Goal: Information Seeking & Learning: Learn about a topic

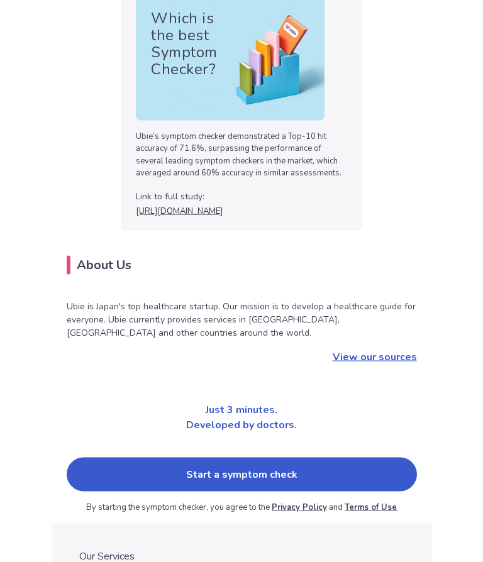
scroll to position [3823, 0]
click at [240, 457] on link "Start a symptom check" at bounding box center [242, 474] width 350 height 34
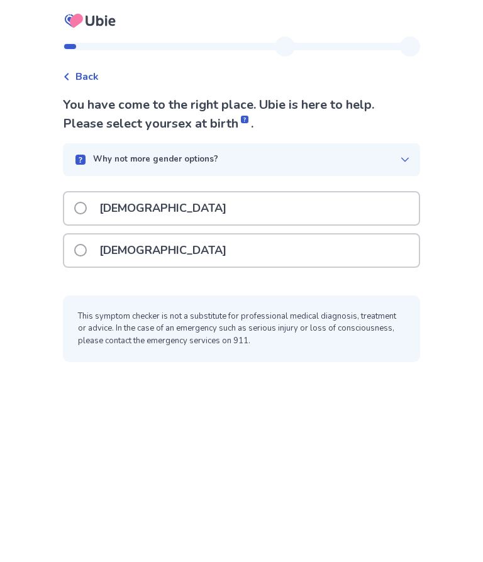
click at [86, 211] on span at bounding box center [80, 208] width 13 height 13
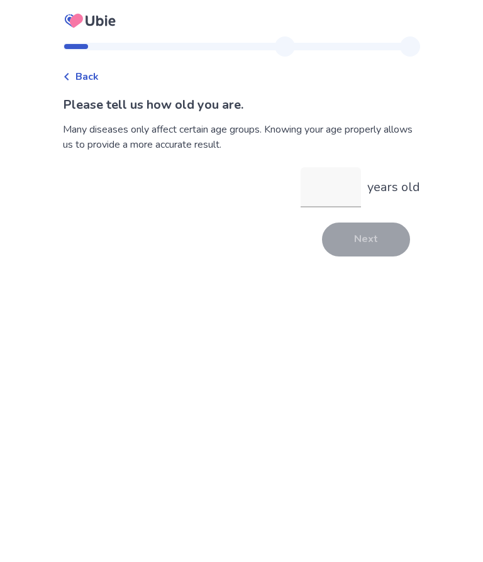
click at [322, 193] on input "years old" at bounding box center [331, 187] width 60 height 40
type input "**"
click at [372, 236] on button "Next" at bounding box center [366, 240] width 88 height 34
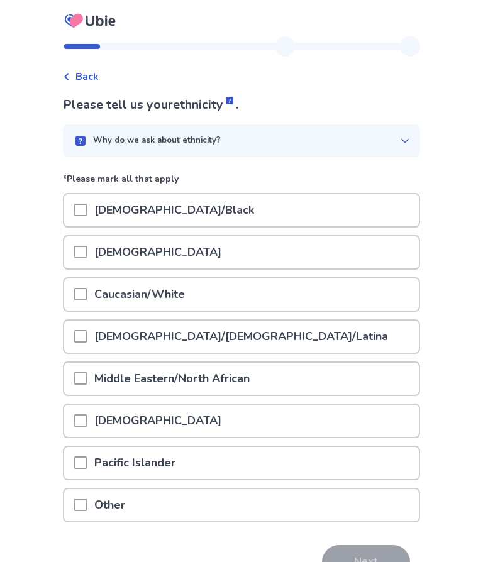
click at [87, 297] on span at bounding box center [80, 294] width 13 height 13
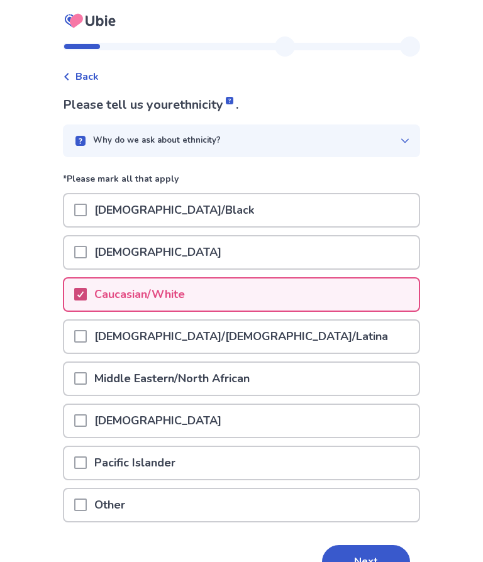
scroll to position [17, 0]
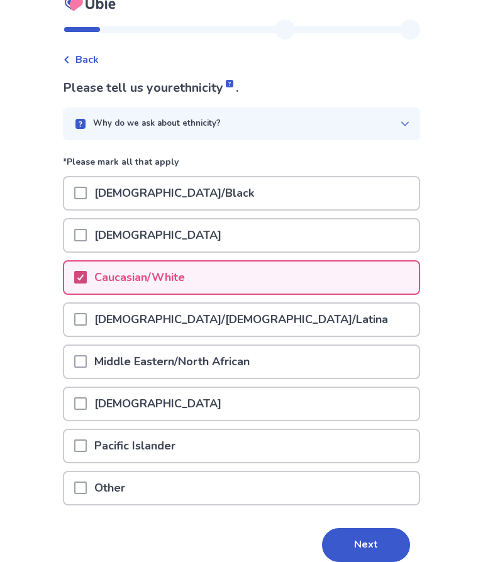
click at [372, 550] on button "Next" at bounding box center [366, 545] width 88 height 34
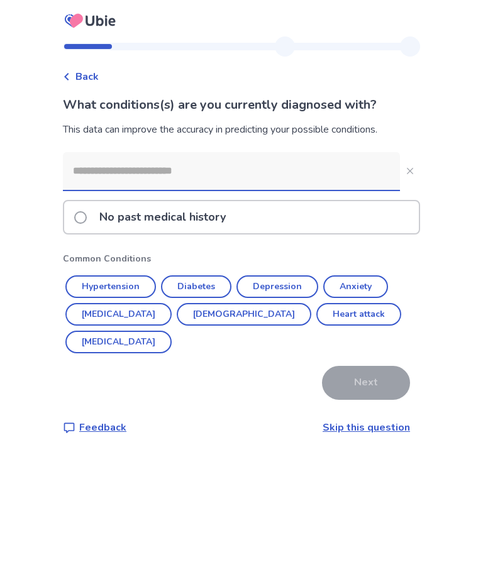
click at [87, 221] on span at bounding box center [80, 217] width 13 height 13
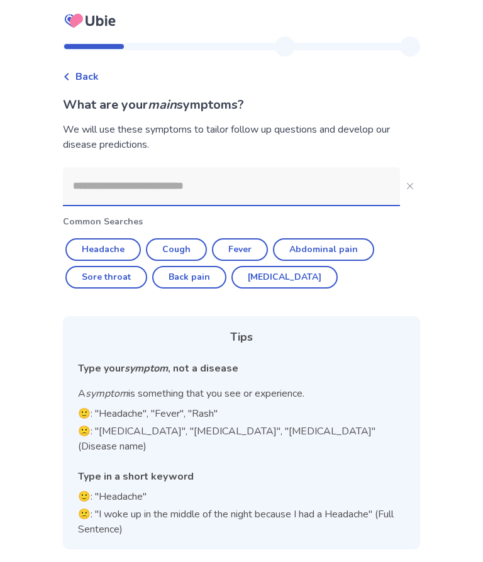
click at [96, 187] on input at bounding box center [231, 186] width 337 height 38
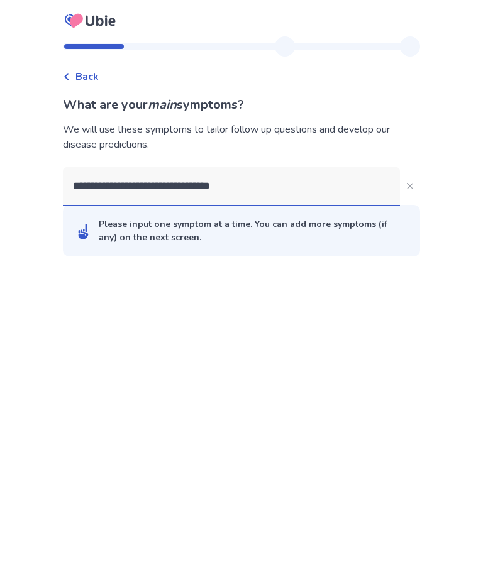
click at [170, 184] on input "**********" at bounding box center [231, 186] width 337 height 38
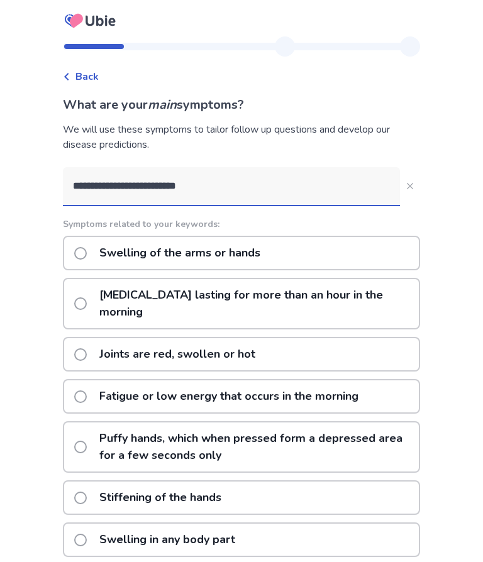
type input "**********"
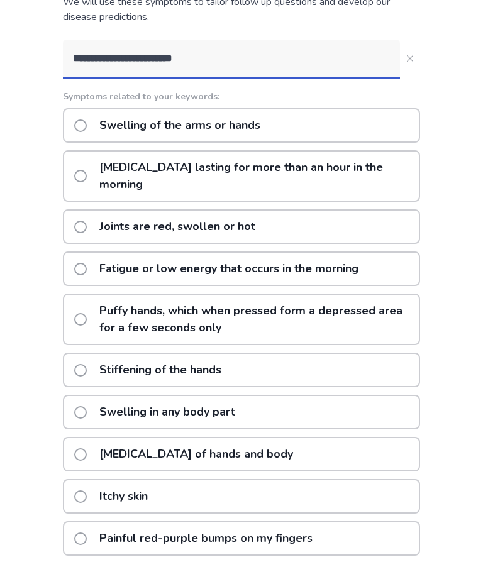
scroll to position [130, 0]
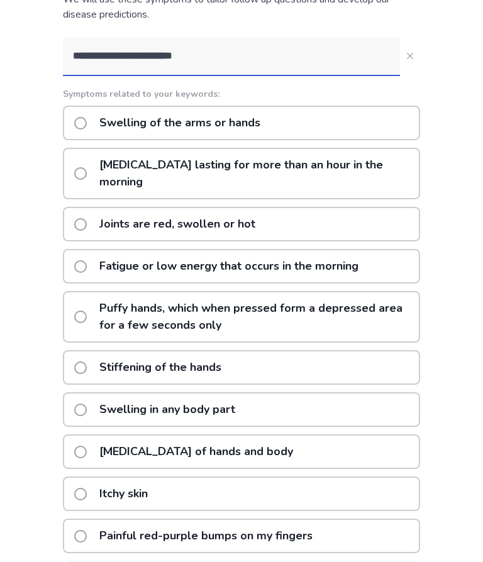
click at [87, 128] on span at bounding box center [80, 123] width 13 height 13
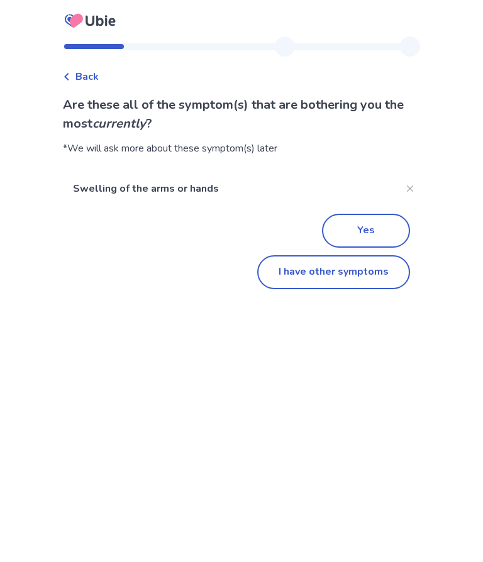
click at [327, 274] on button "I have other symptoms" at bounding box center [333, 272] width 153 height 34
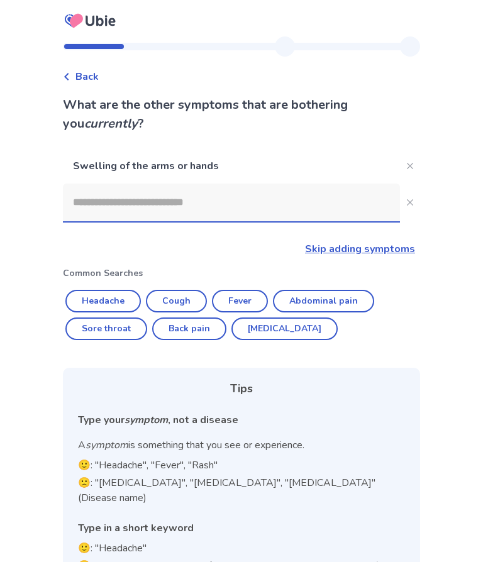
click at [96, 208] on input at bounding box center [231, 203] width 337 height 38
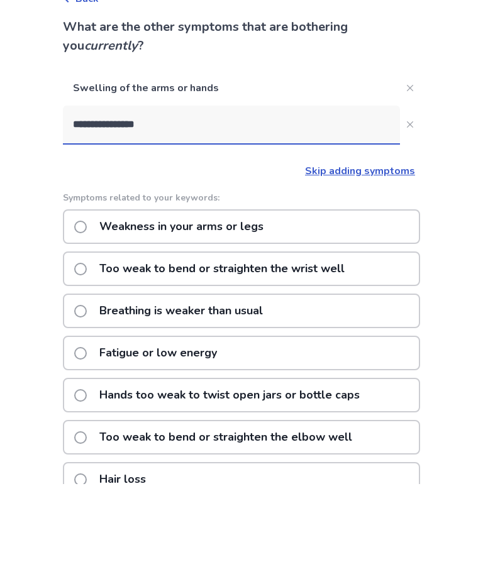
type input "**********"
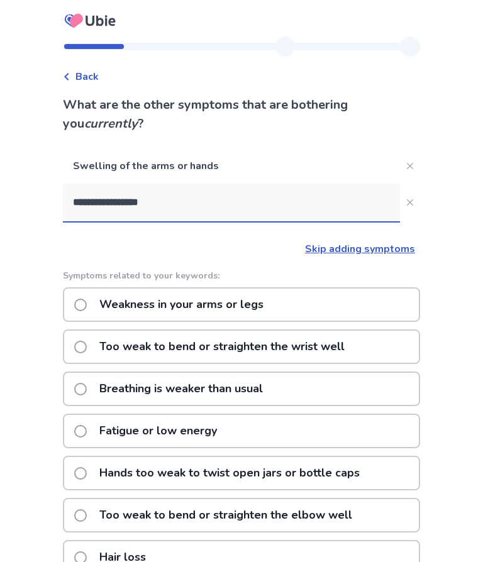
click at [86, 306] on span at bounding box center [80, 305] width 13 height 13
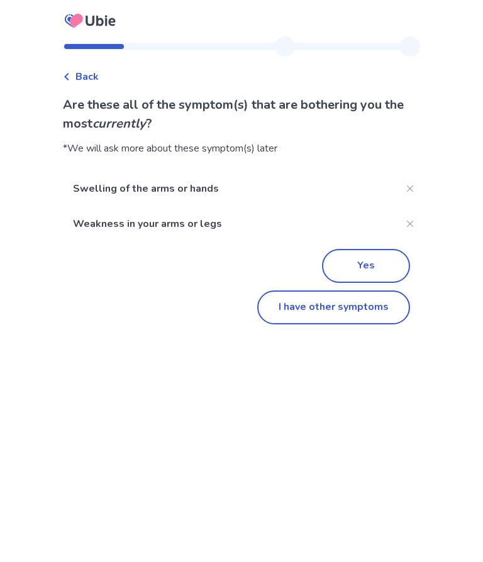
click at [348, 312] on button "I have other symptoms" at bounding box center [333, 308] width 153 height 34
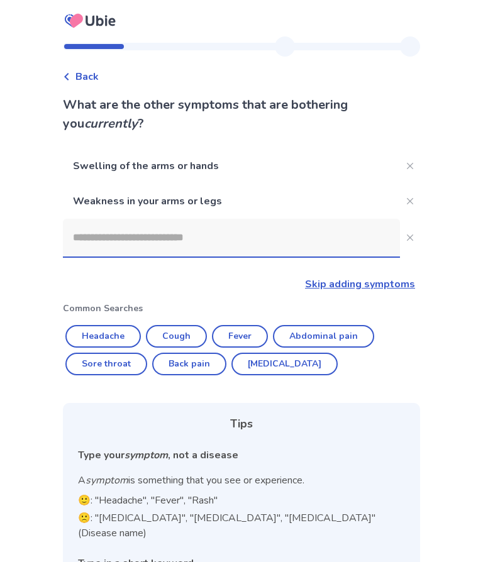
scroll to position [55, 0]
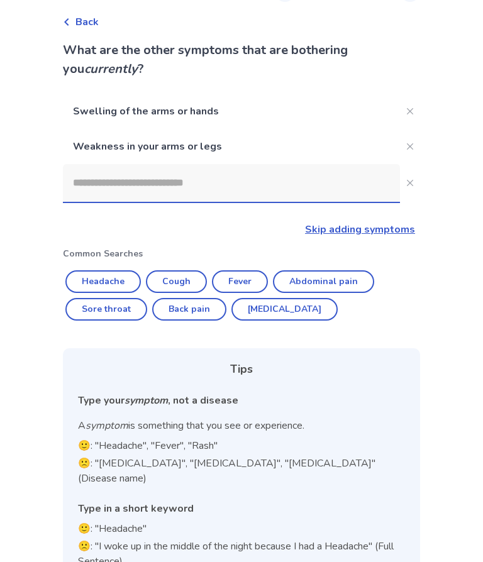
click at [90, 185] on input at bounding box center [231, 183] width 337 height 38
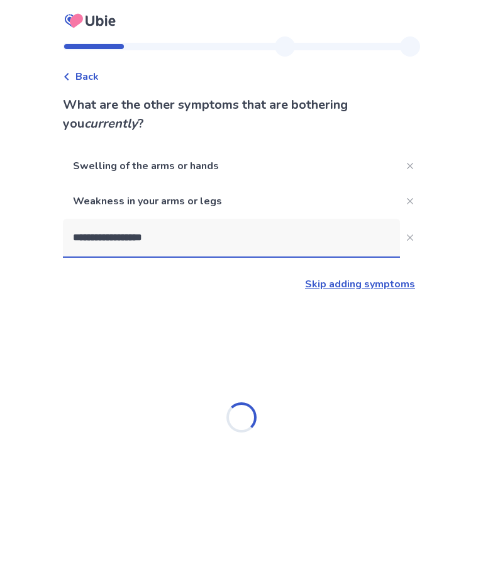
type input "**********"
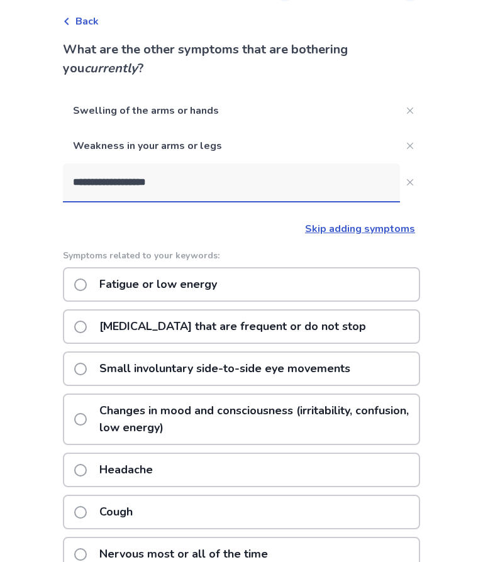
scroll to position [51, 0]
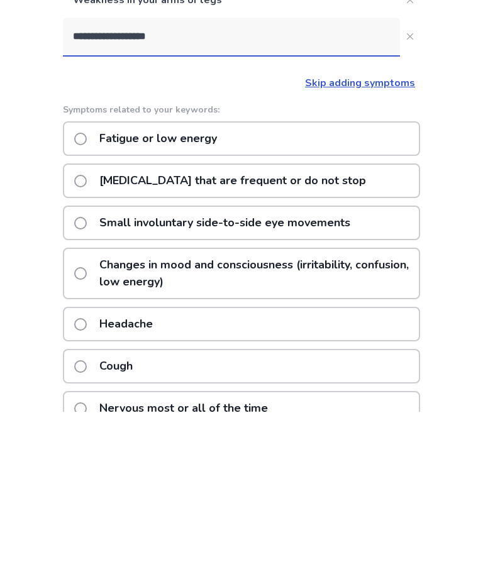
click at [84, 283] on span at bounding box center [80, 289] width 13 height 13
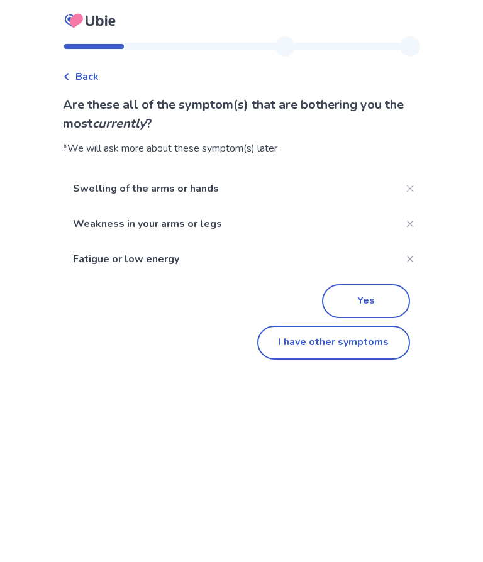
click at [333, 348] on button "I have other symptoms" at bounding box center [333, 343] width 153 height 34
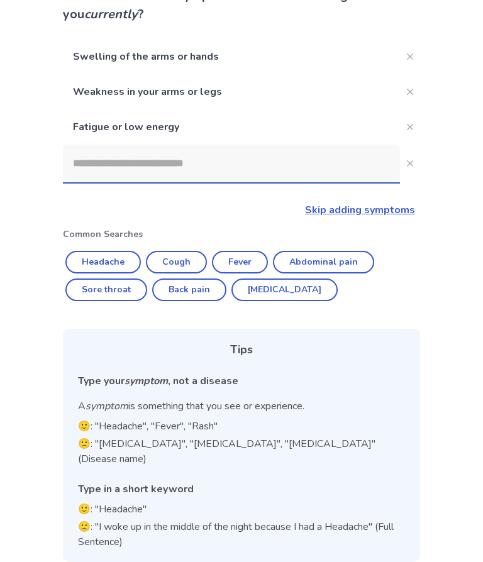
click at [94, 167] on input at bounding box center [231, 164] width 337 height 38
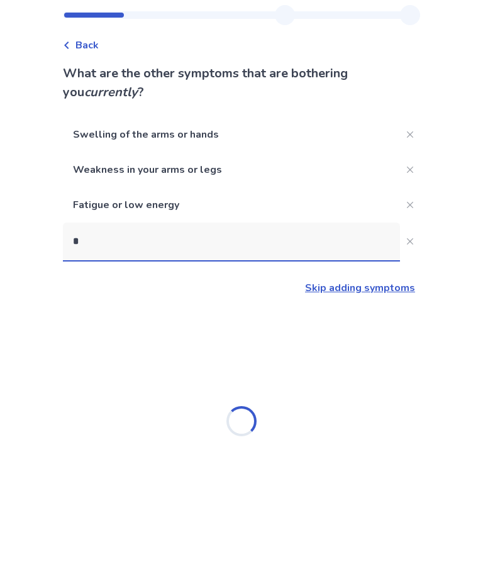
scroll to position [55, 0]
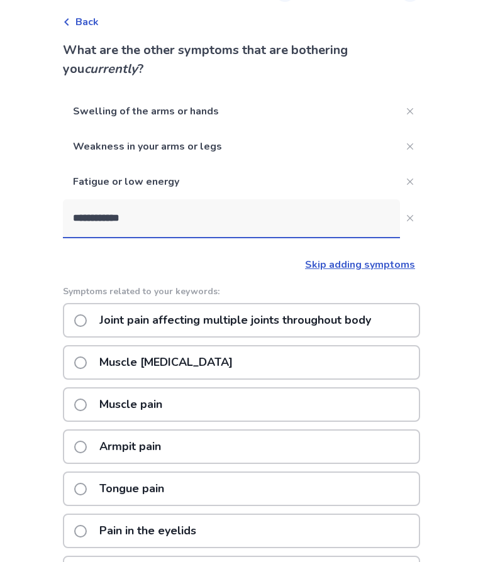
type input "**********"
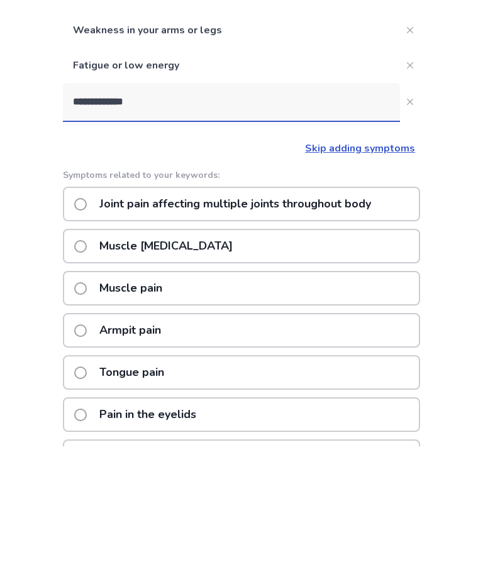
click at [87, 314] on span at bounding box center [80, 320] width 13 height 13
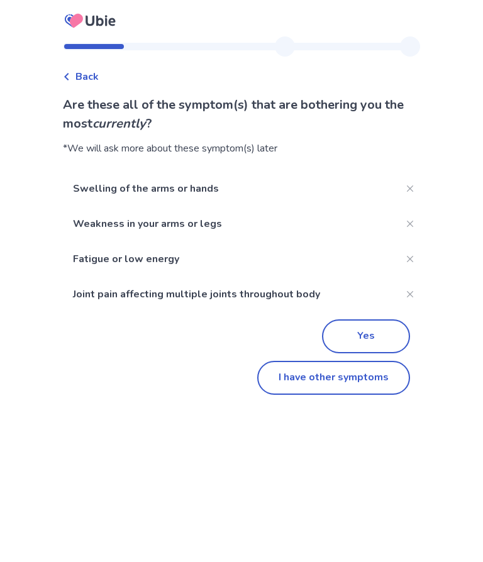
click at [362, 334] on button "Yes" at bounding box center [366, 336] width 88 height 34
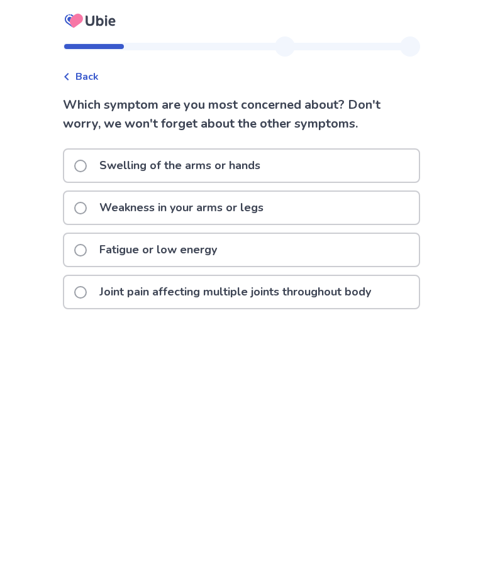
click at [83, 167] on span at bounding box center [80, 166] width 13 height 13
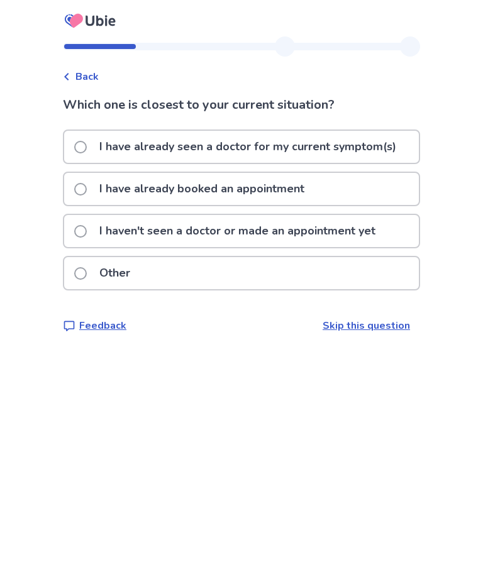
click at [87, 188] on span at bounding box center [80, 189] width 13 height 13
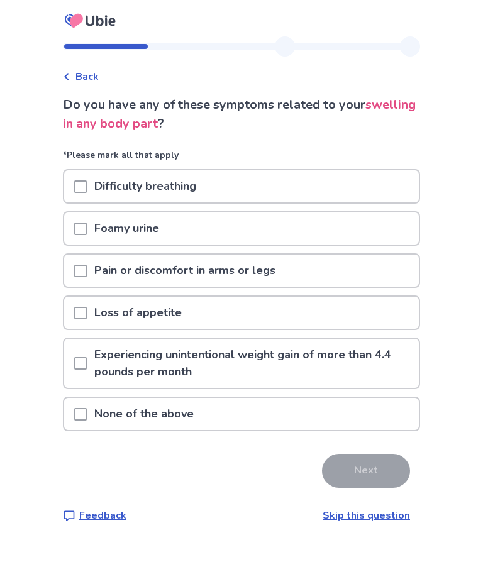
click at [87, 414] on span at bounding box center [80, 414] width 13 height 13
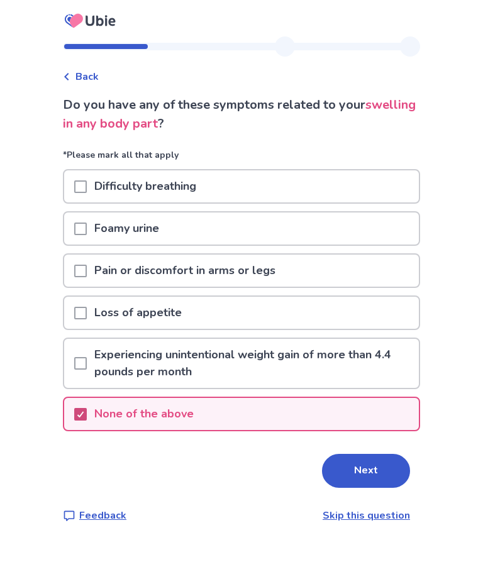
click at [368, 467] on button "Next" at bounding box center [366, 471] width 88 height 34
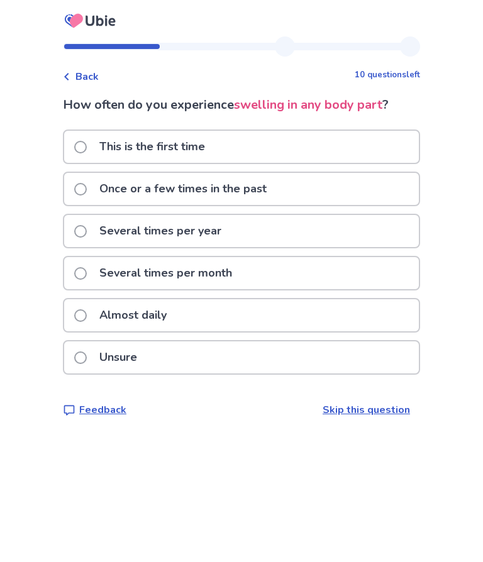
click at [87, 320] on span at bounding box center [80, 315] width 13 height 13
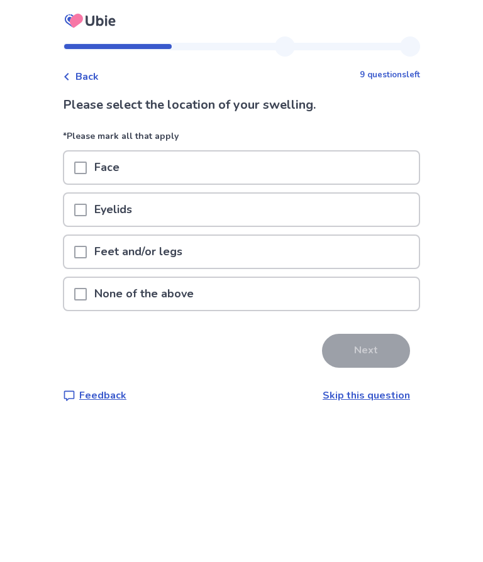
click at [87, 297] on span at bounding box center [80, 294] width 13 height 13
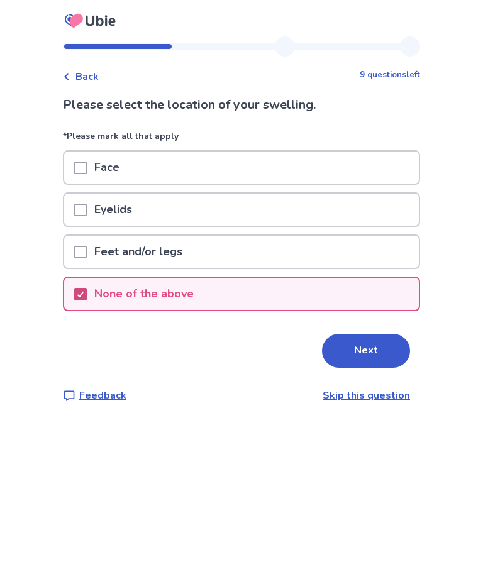
click at [364, 357] on button "Next" at bounding box center [366, 351] width 88 height 34
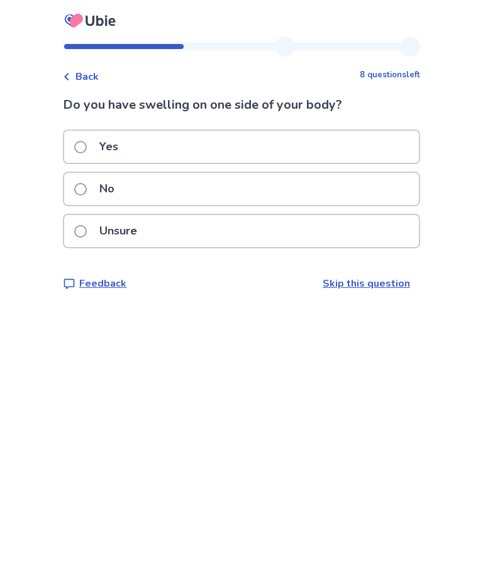
click at [97, 145] on label "Yes" at bounding box center [100, 147] width 52 height 32
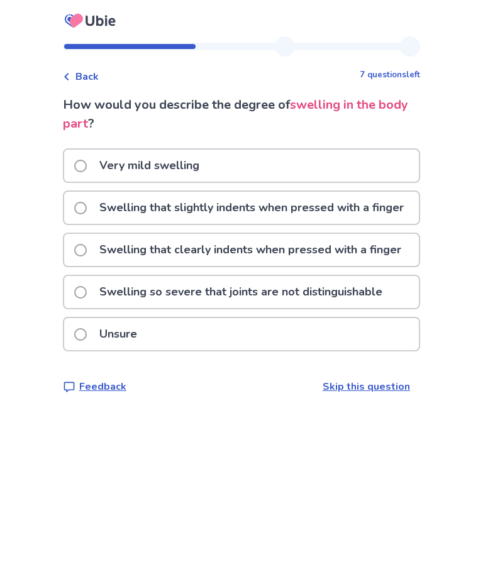
click at [84, 341] on span at bounding box center [80, 334] width 13 height 13
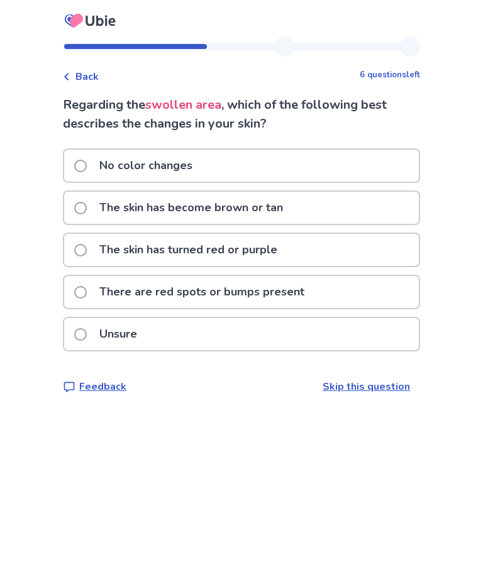
click at [87, 169] on span at bounding box center [80, 166] width 13 height 13
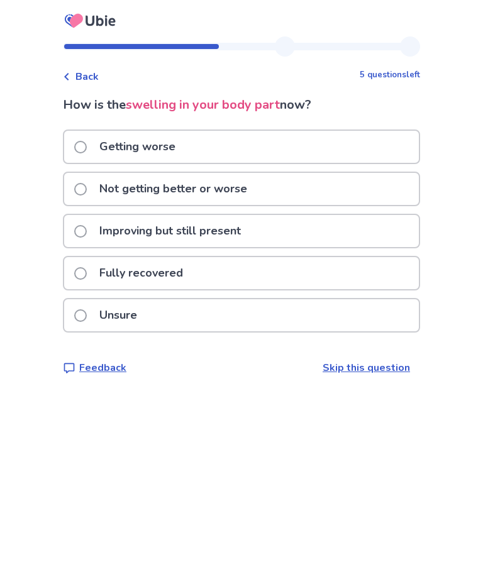
click at [85, 191] on span at bounding box center [80, 189] width 13 height 13
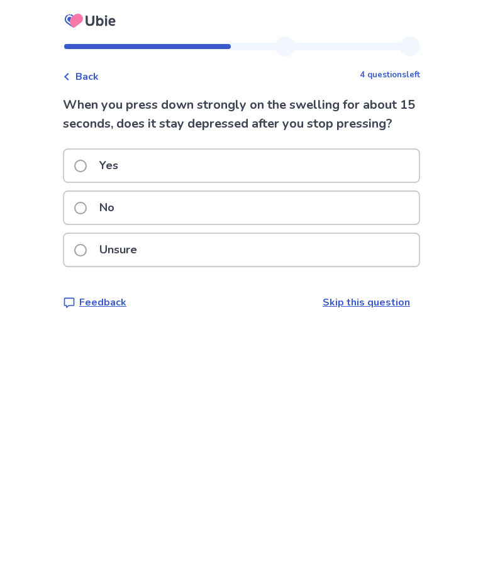
click at [361, 309] on link "Skip this question" at bounding box center [366, 303] width 87 height 14
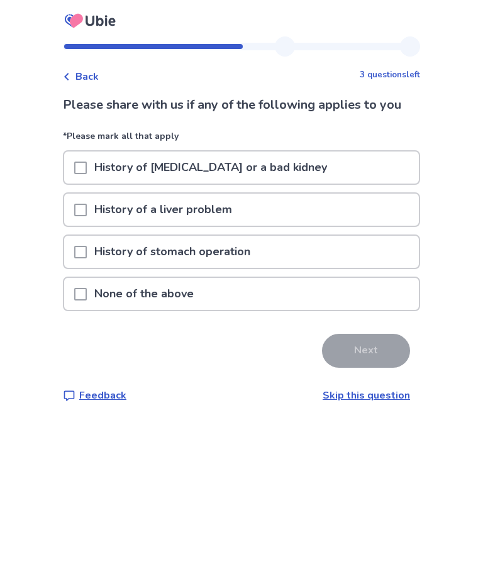
click at [87, 296] on span at bounding box center [80, 294] width 13 height 13
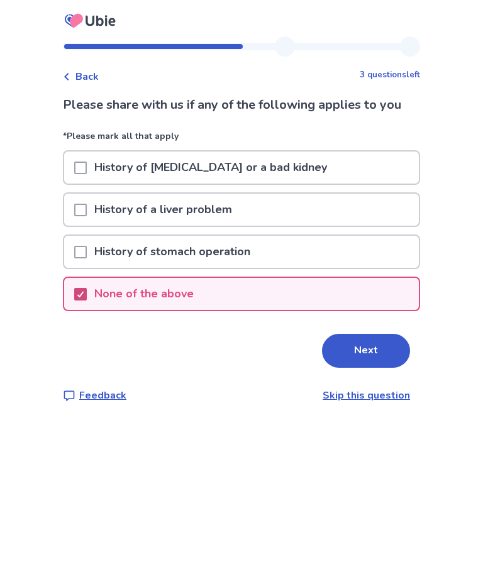
click at [364, 356] on button "Next" at bounding box center [366, 351] width 88 height 34
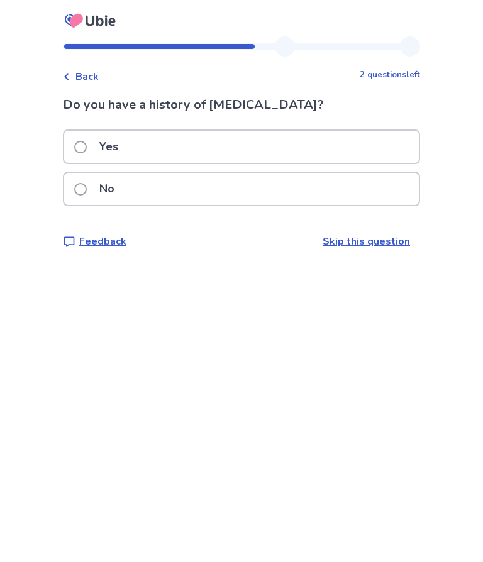
click at [87, 200] on label "No" at bounding box center [98, 189] width 48 height 32
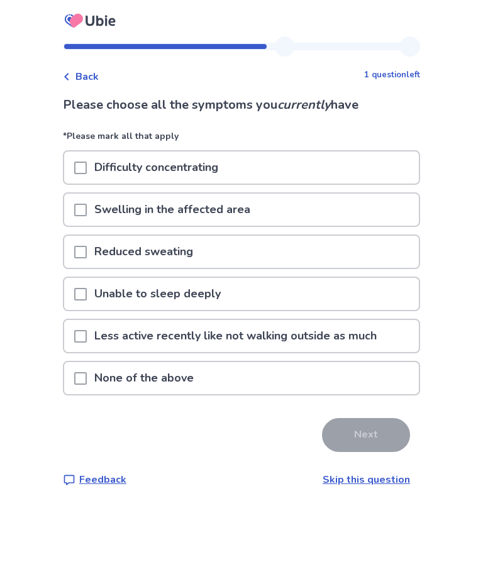
click at [87, 210] on span at bounding box center [80, 210] width 13 height 13
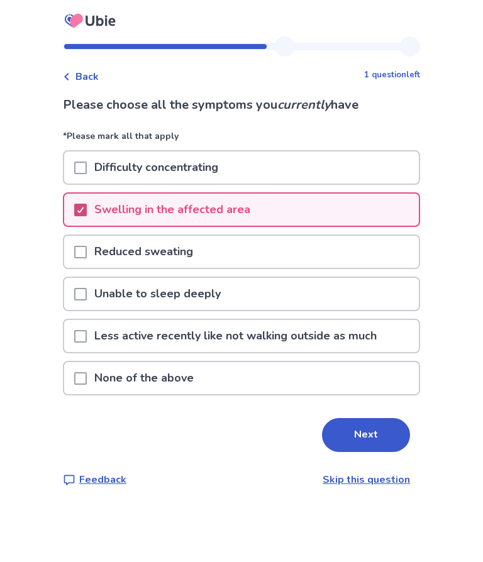
click at [356, 435] on button "Next" at bounding box center [366, 435] width 88 height 34
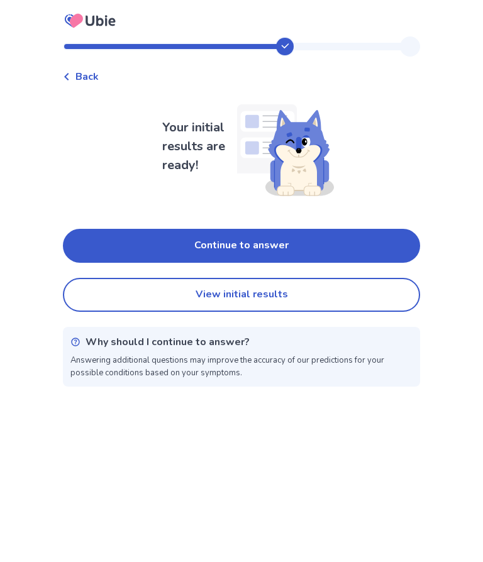
click at [281, 249] on button "Continue to answer" at bounding box center [241, 246] width 357 height 34
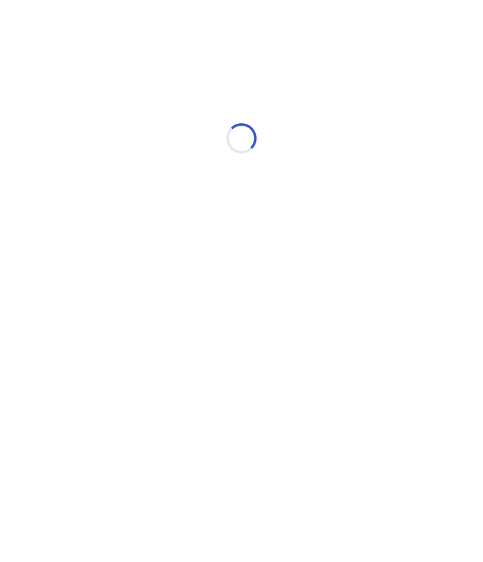
select select "*"
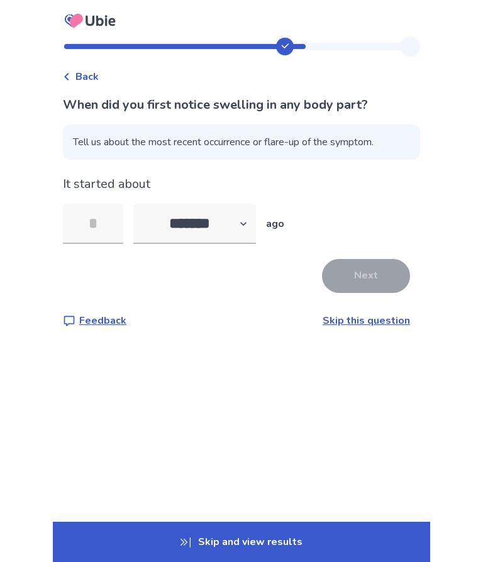
click at [97, 225] on input "tel" at bounding box center [93, 224] width 60 height 40
type input "**"
click at [360, 282] on button "Next" at bounding box center [366, 276] width 88 height 34
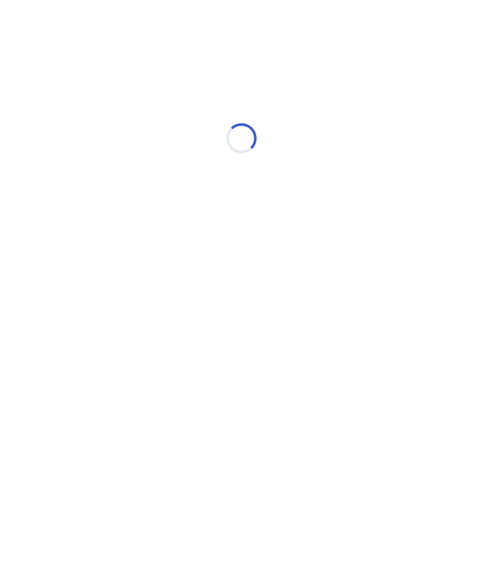
select select "*"
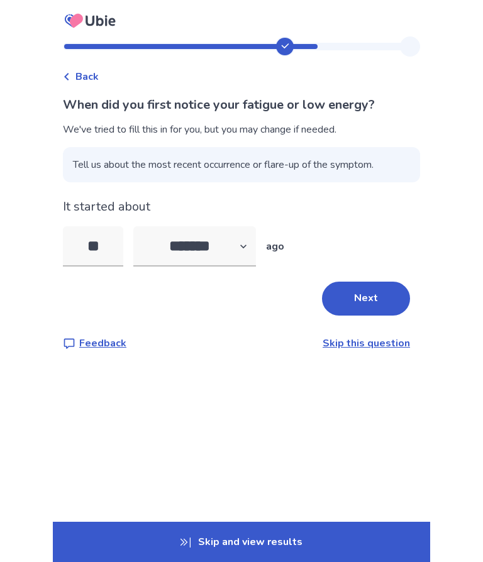
click at [363, 304] on button "Next" at bounding box center [366, 299] width 88 height 34
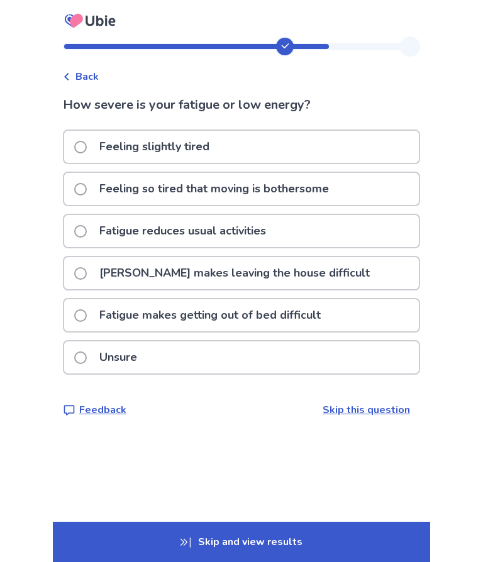
click at [86, 314] on span at bounding box center [80, 315] width 13 height 13
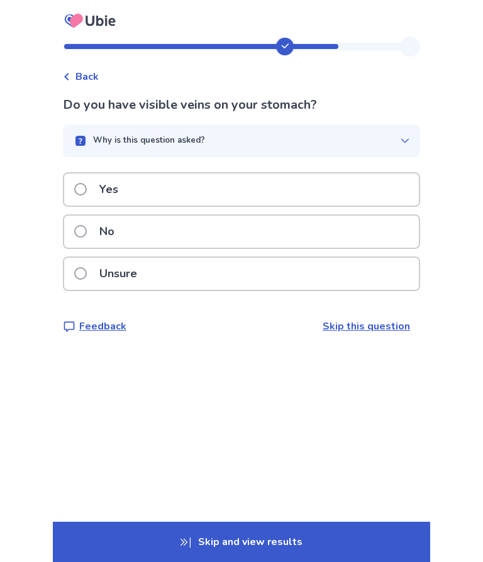
click at [87, 235] on span at bounding box center [80, 231] width 13 height 13
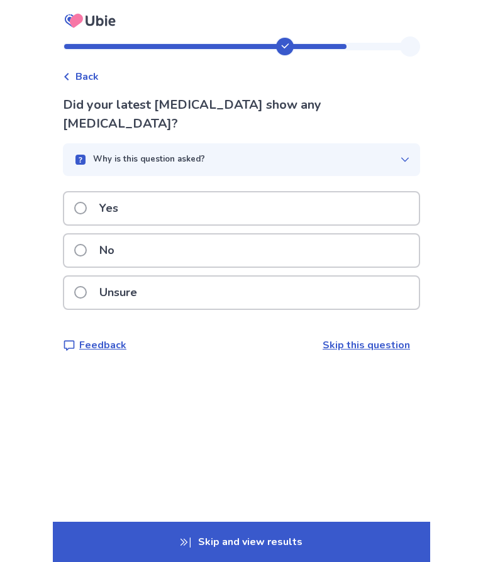
click at [87, 244] on span at bounding box center [80, 250] width 13 height 13
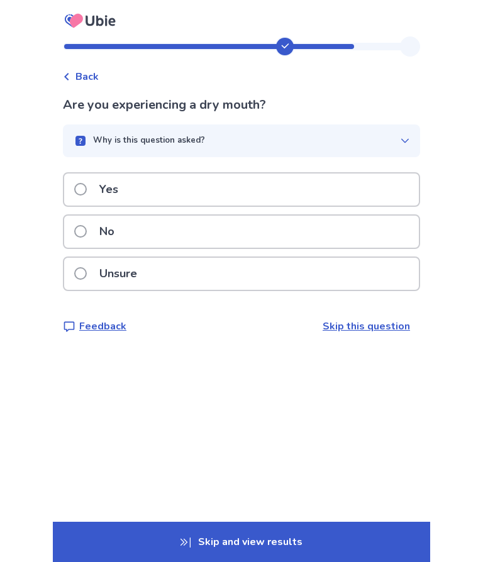
click at [87, 230] on span at bounding box center [80, 231] width 13 height 13
click at [87, 232] on span at bounding box center [80, 231] width 13 height 13
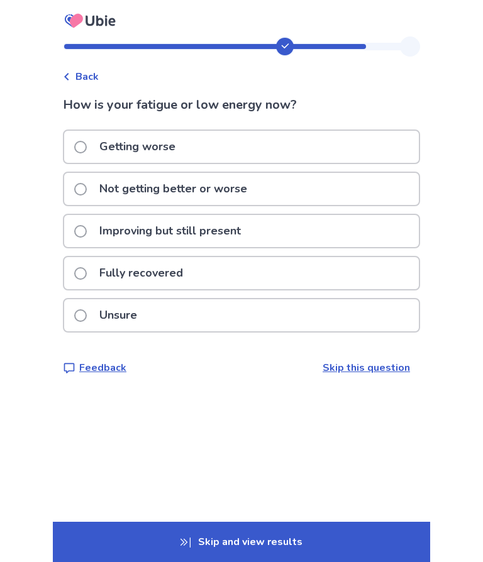
click at [87, 194] on span at bounding box center [80, 189] width 13 height 13
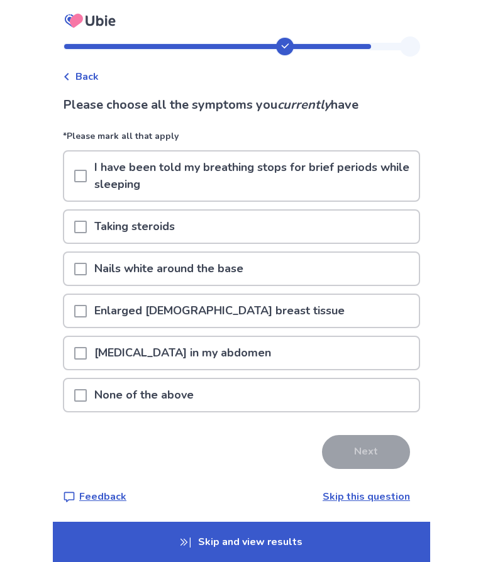
click at [86, 393] on span at bounding box center [80, 395] width 13 height 13
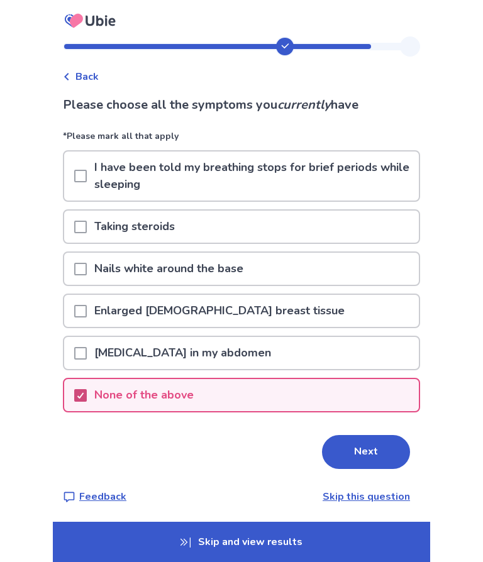
click at [357, 450] on button "Next" at bounding box center [366, 452] width 88 height 34
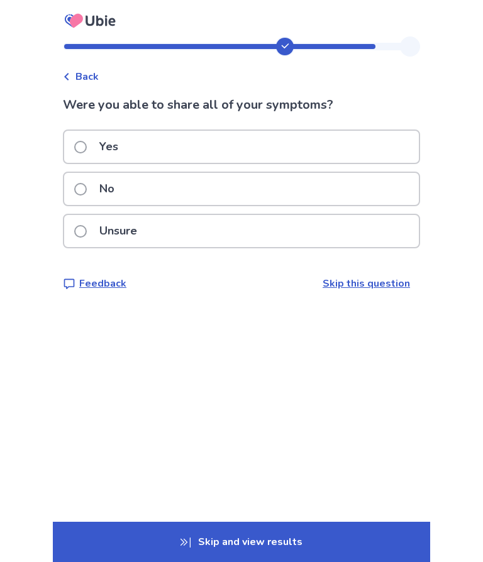
click at [94, 194] on label "No" at bounding box center [98, 189] width 48 height 32
